Goal: Information Seeking & Learning: Learn about a topic

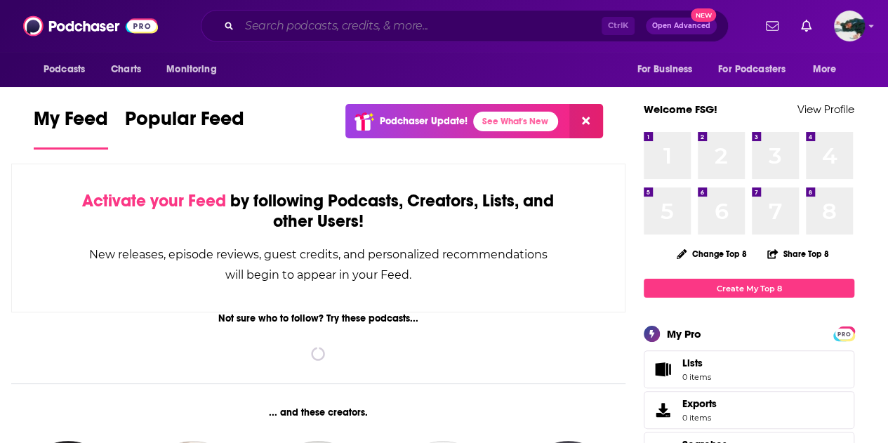
click at [307, 27] on input "Search podcasts, credits, & more..." at bounding box center [420, 26] width 362 height 22
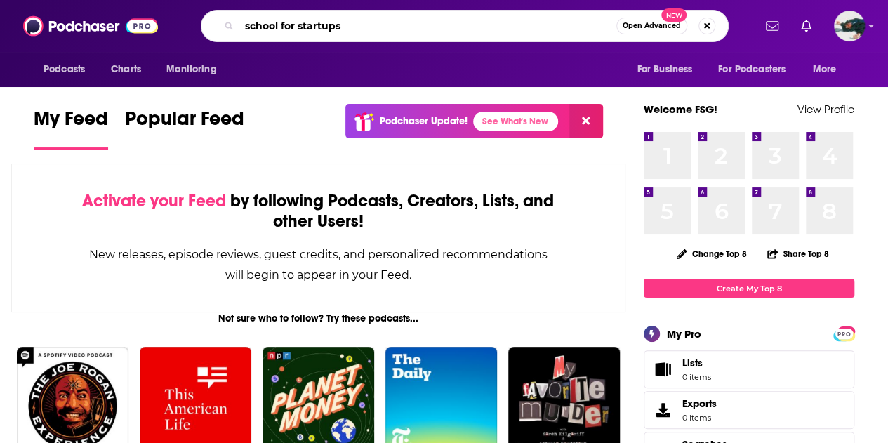
type input "school for startups"
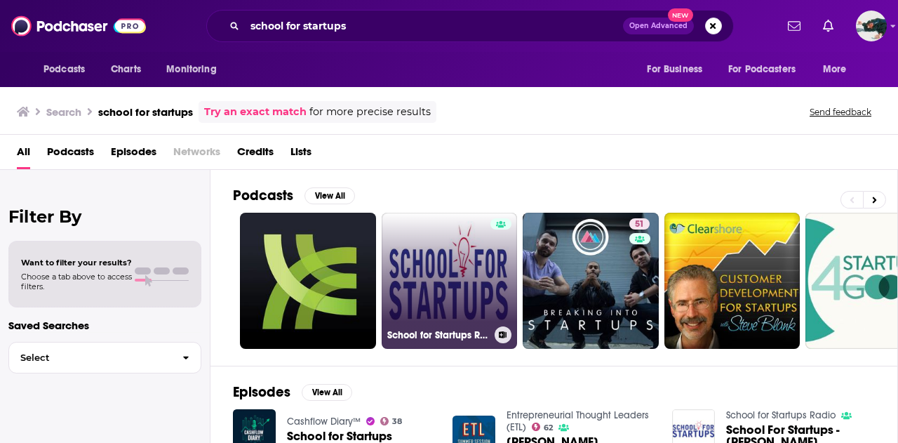
click at [486, 260] on link "School for Startups Radio" at bounding box center [450, 281] width 136 height 136
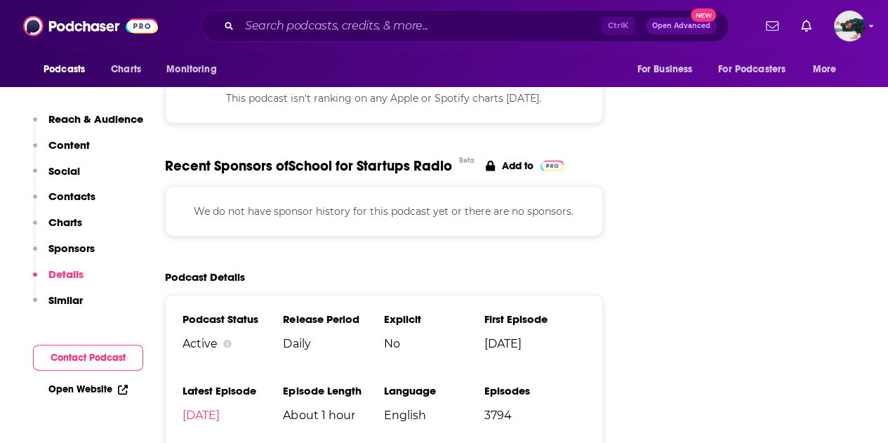
scroll to position [1894, 0]
